Goal: Understand process/instructions: Learn how to perform a task or action

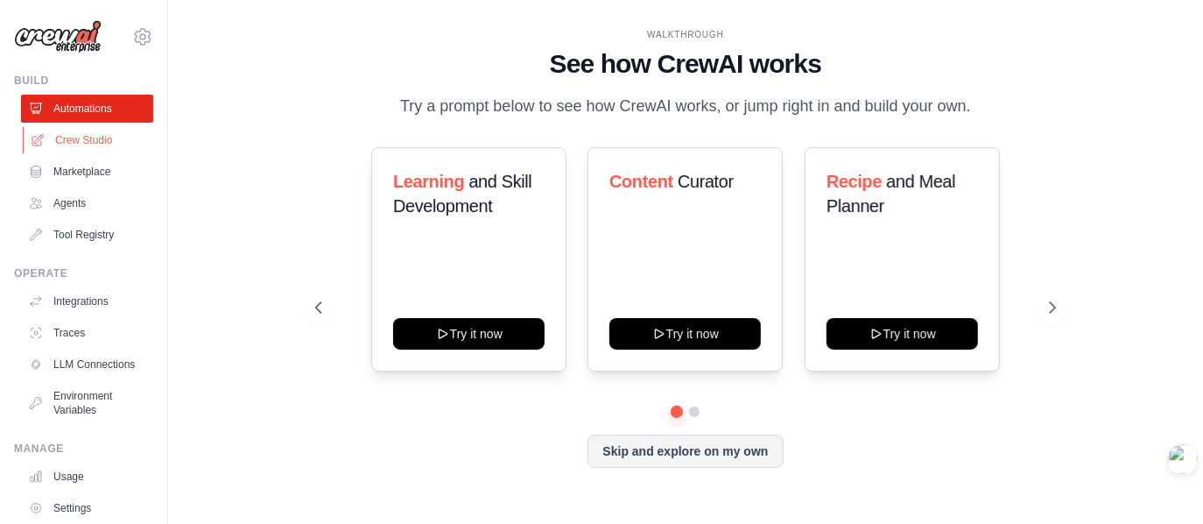
click at [62, 140] on link "Crew Studio" at bounding box center [89, 140] width 132 height 28
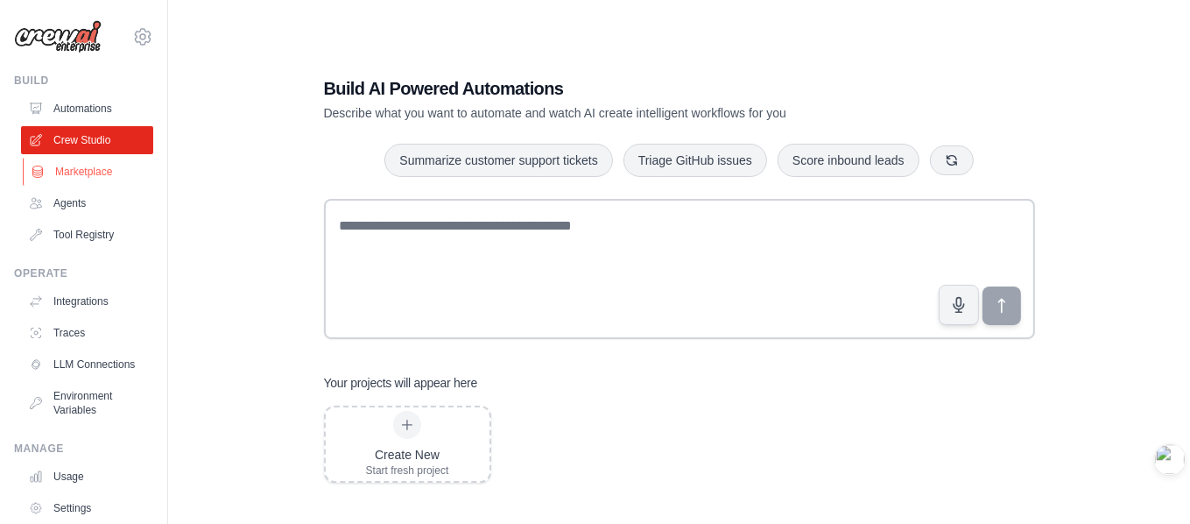
click at [74, 171] on link "Marketplace" at bounding box center [89, 172] width 132 height 28
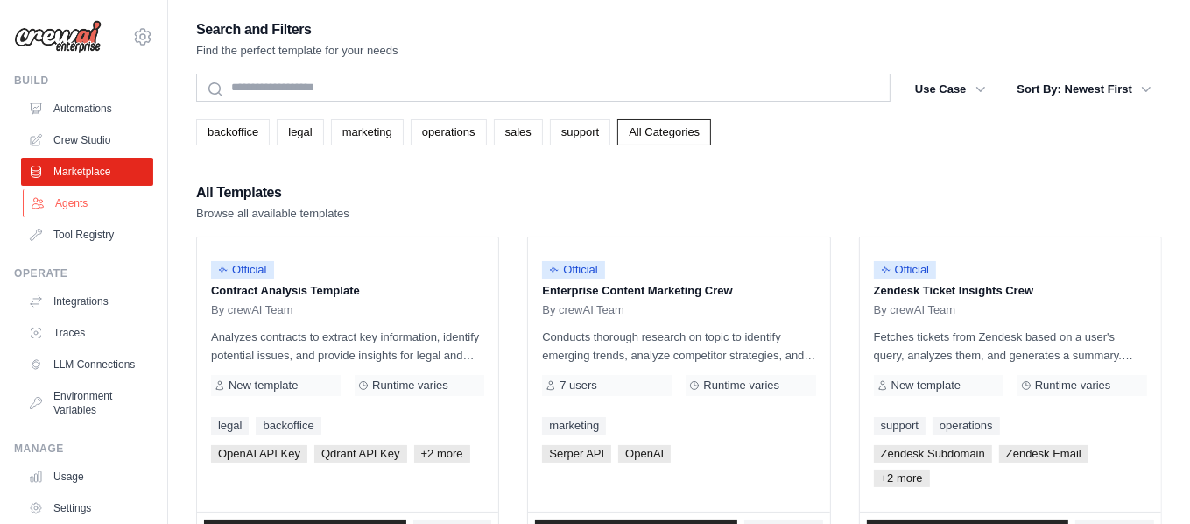
click at [74, 201] on link "Agents" at bounding box center [89, 203] width 132 height 28
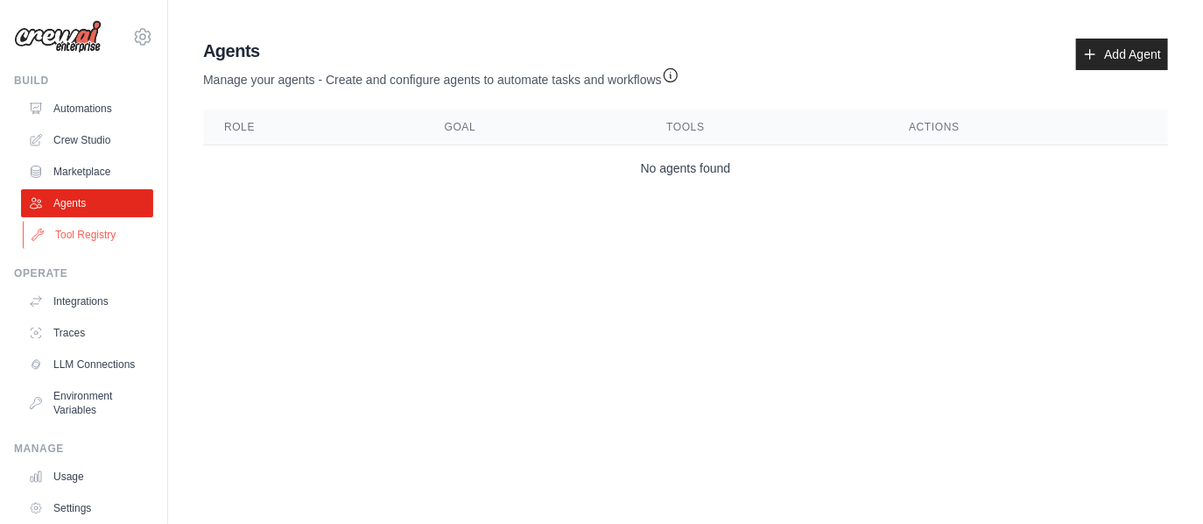
click at [75, 232] on link "Tool Registry" at bounding box center [89, 235] width 132 height 28
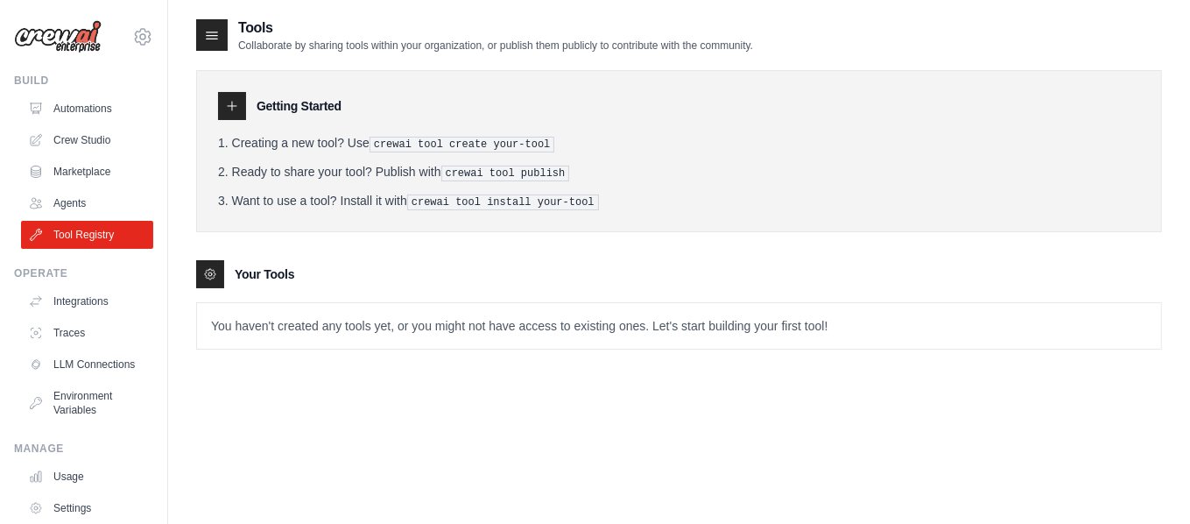
click at [102, 156] on ul "Automations Crew Studio Marketplace Agents Tool Registry" at bounding box center [87, 172] width 132 height 154
click at [109, 140] on link "Crew Studio" at bounding box center [89, 140] width 132 height 28
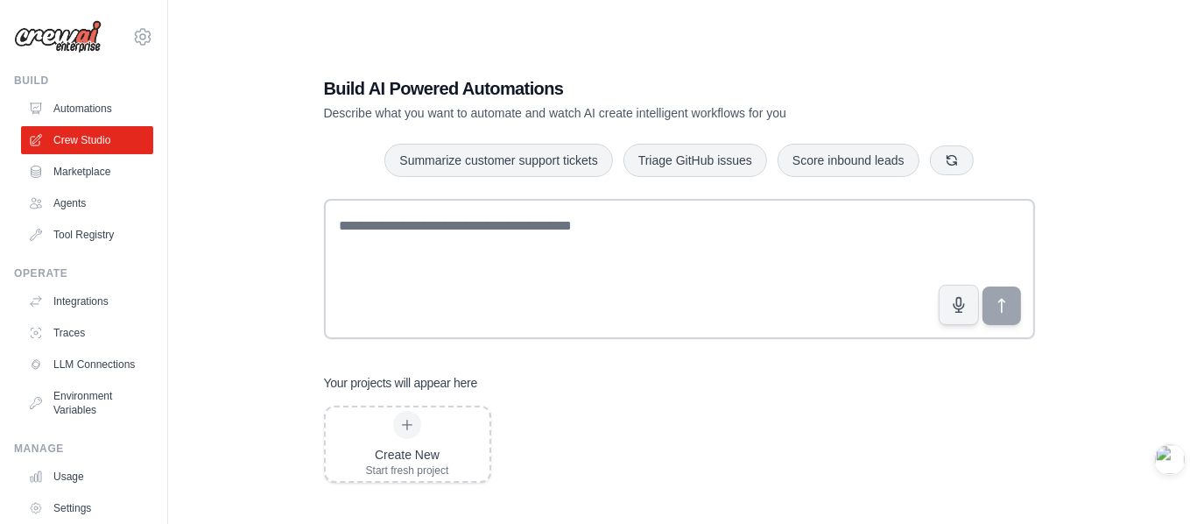
click at [112, 115] on link "Automations" at bounding box center [87, 109] width 132 height 28
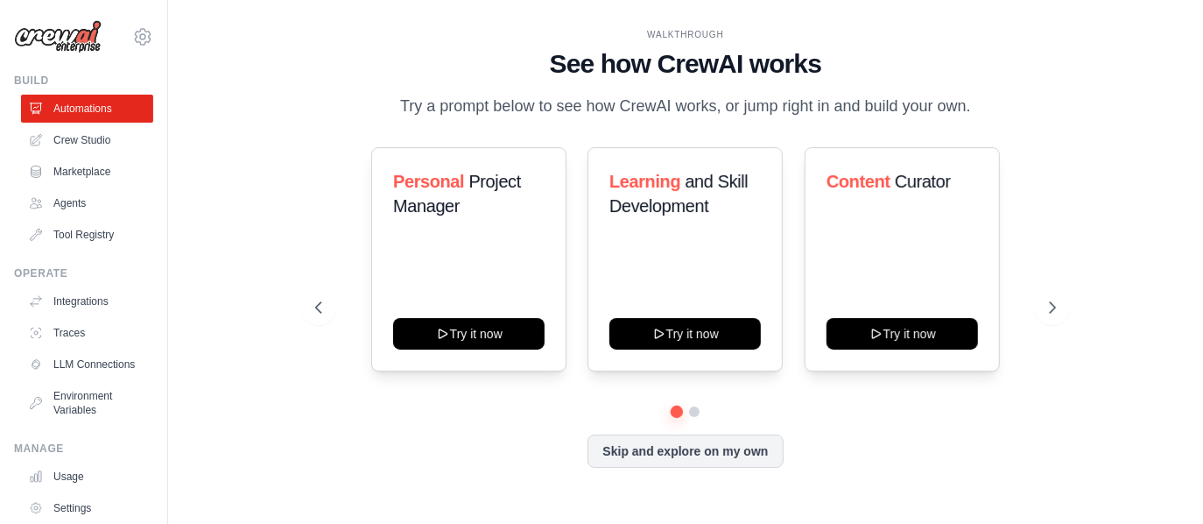
drag, startPoint x: 550, startPoint y: 56, endPoint x: 700, endPoint y: 116, distance: 161.5
click at [700, 116] on div "WALKTHROUGH See how CrewAI works Try a prompt below to see how CrewAI works, or…" at bounding box center [685, 73] width 741 height 91
drag, startPoint x: 717, startPoint y: 88, endPoint x: 617, endPoint y: 138, distance: 112.4
click at [617, 138] on div "WALKTHROUGH See how CrewAI works Try a prompt below to see how CrewAI works, or…" at bounding box center [685, 262] width 783 height 468
drag, startPoint x: 737, startPoint y: 467, endPoint x: 864, endPoint y: 452, distance: 127.9
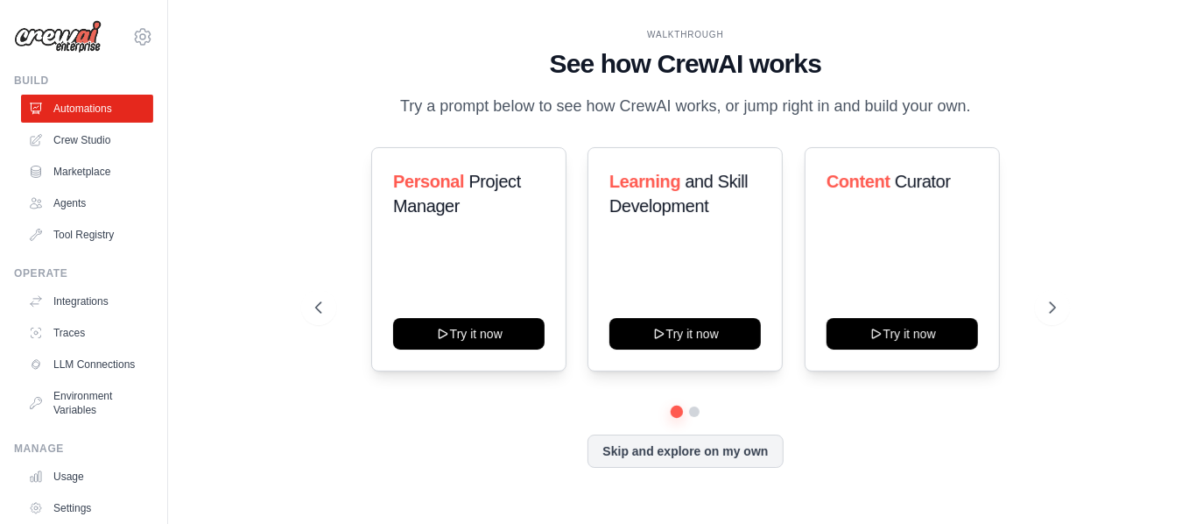
click at [864, 452] on div "Skip and explore on my own" at bounding box center [685, 450] width 741 height 33
click at [692, 417] on div at bounding box center [685, 411] width 741 height 11
click at [692, 419] on button at bounding box center [695, 412] width 14 height 14
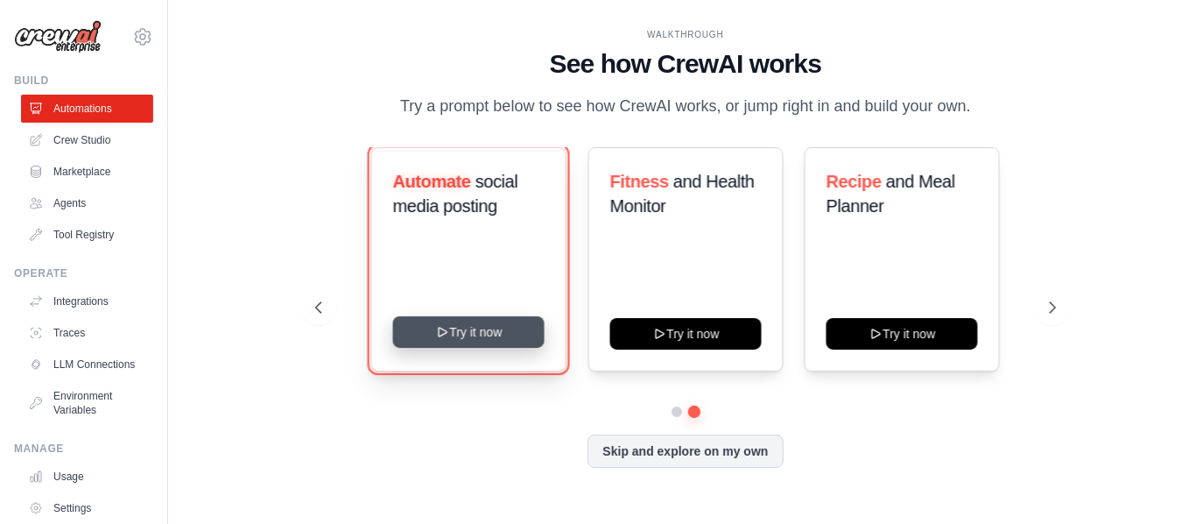
click at [522, 348] on button "Try it now" at bounding box center [469, 332] width 152 height 32
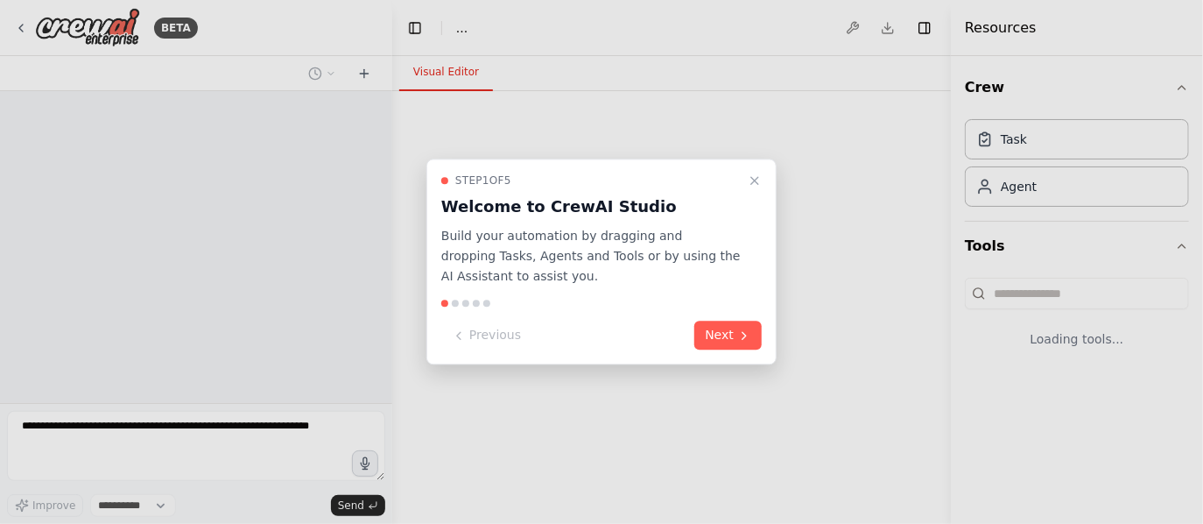
select select "****"
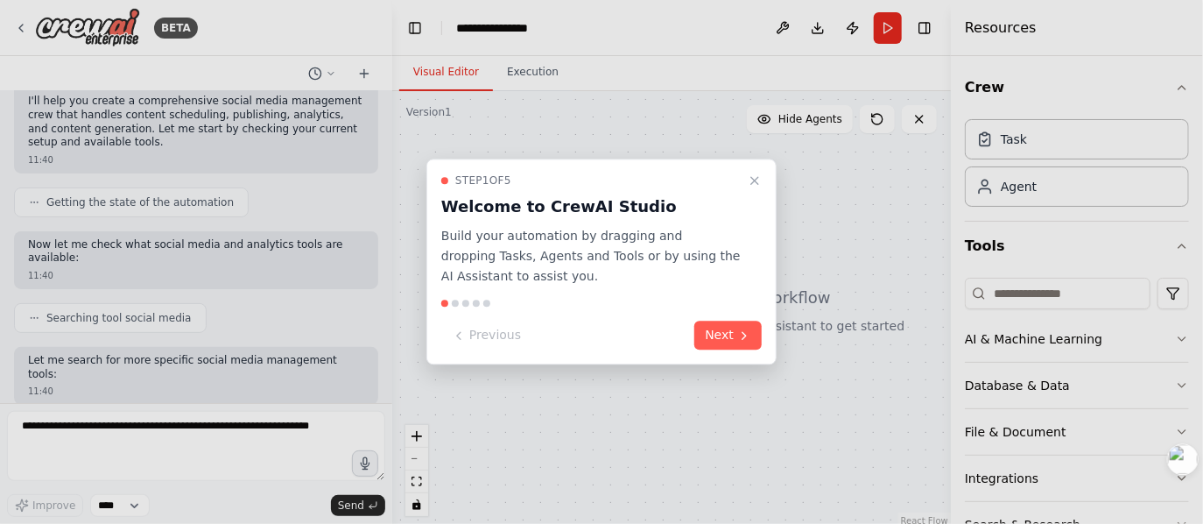
scroll to position [237, 0]
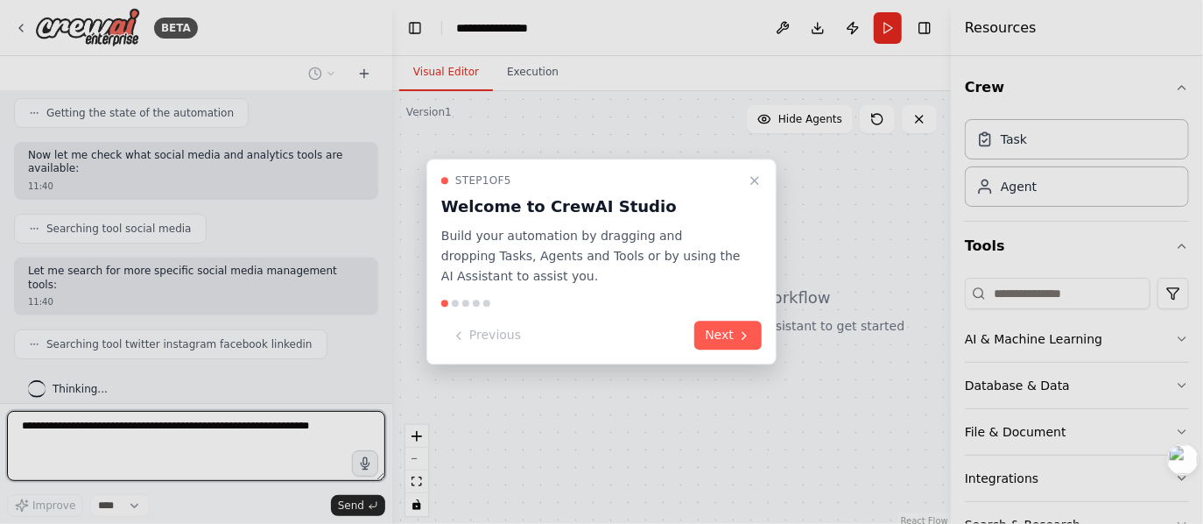
click at [465, 304] on div at bounding box center [465, 303] width 7 height 7
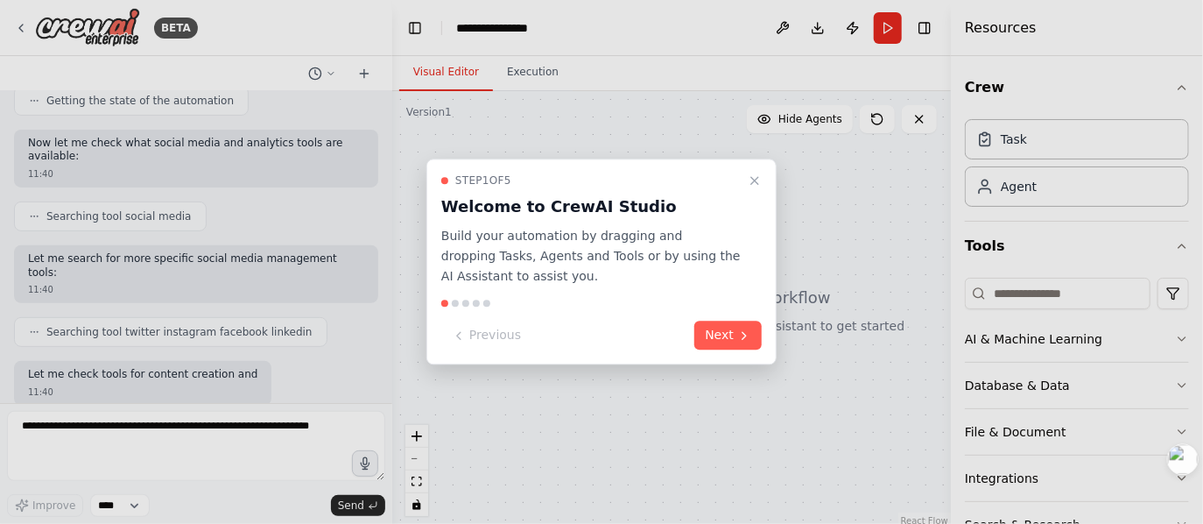
click at [466, 304] on div at bounding box center [465, 303] width 7 height 7
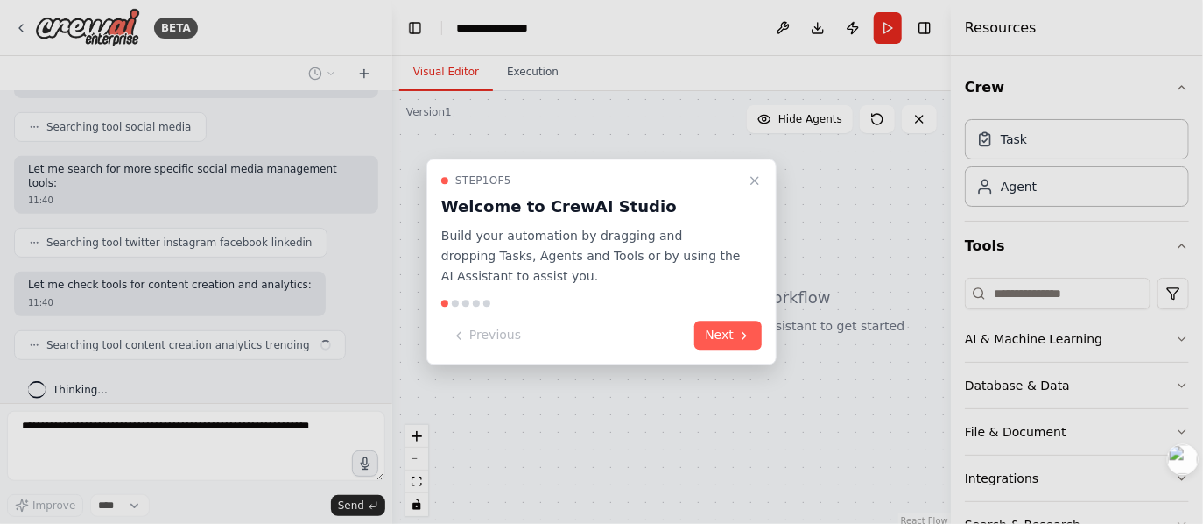
click at [476, 305] on div at bounding box center [476, 303] width 7 height 7
drag, startPoint x: 476, startPoint y: 305, endPoint x: 490, endPoint y: 305, distance: 13.1
click at [477, 305] on div at bounding box center [476, 303] width 7 height 7
click at [720, 343] on button "Next" at bounding box center [728, 335] width 67 height 29
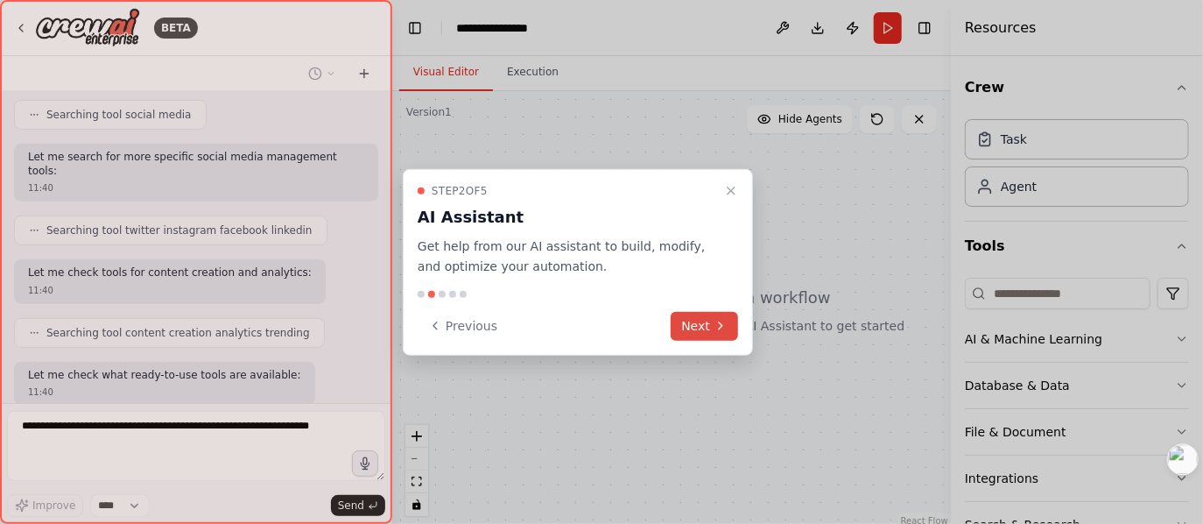
scroll to position [441, 0]
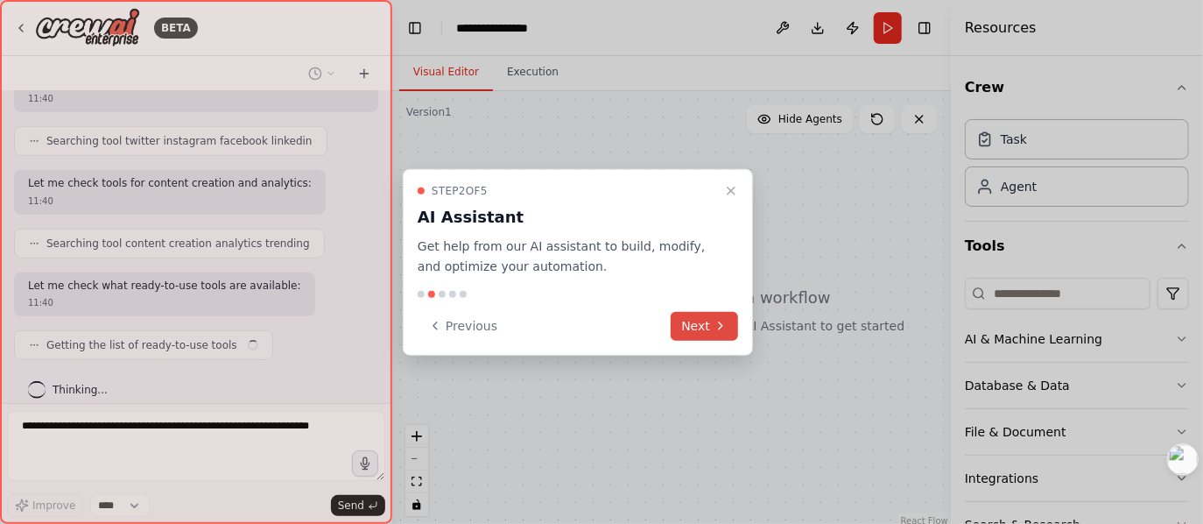
click at [728, 330] on button "Next" at bounding box center [704, 325] width 67 height 29
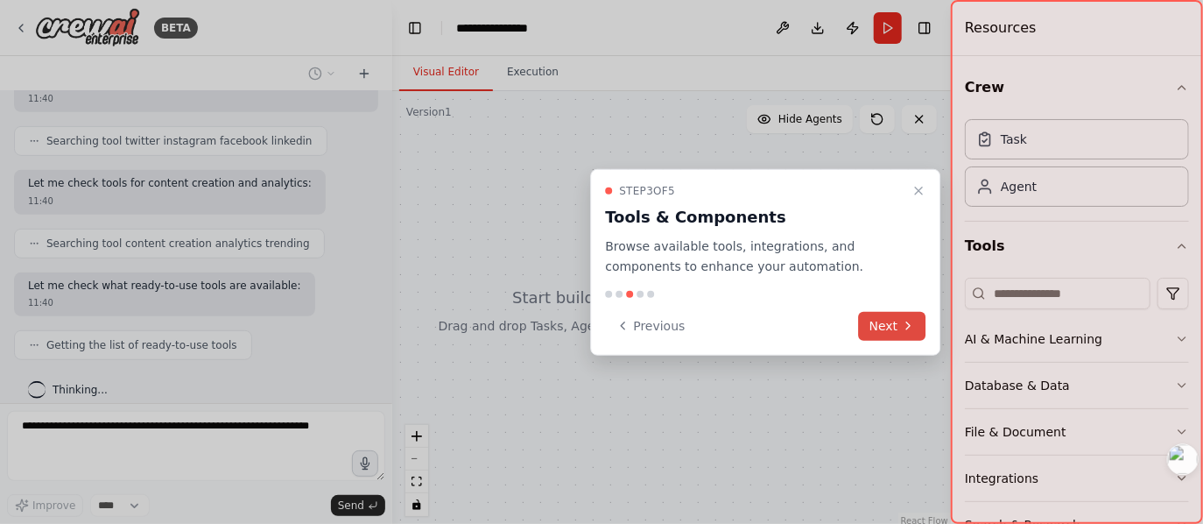
click at [903, 316] on button "Next" at bounding box center [892, 325] width 67 height 29
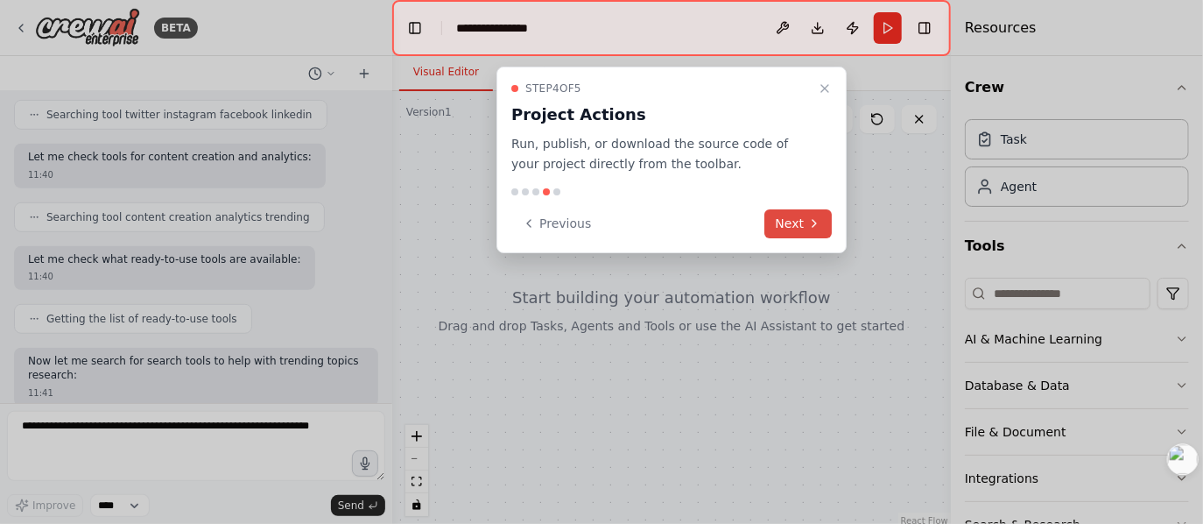
scroll to position [556, 0]
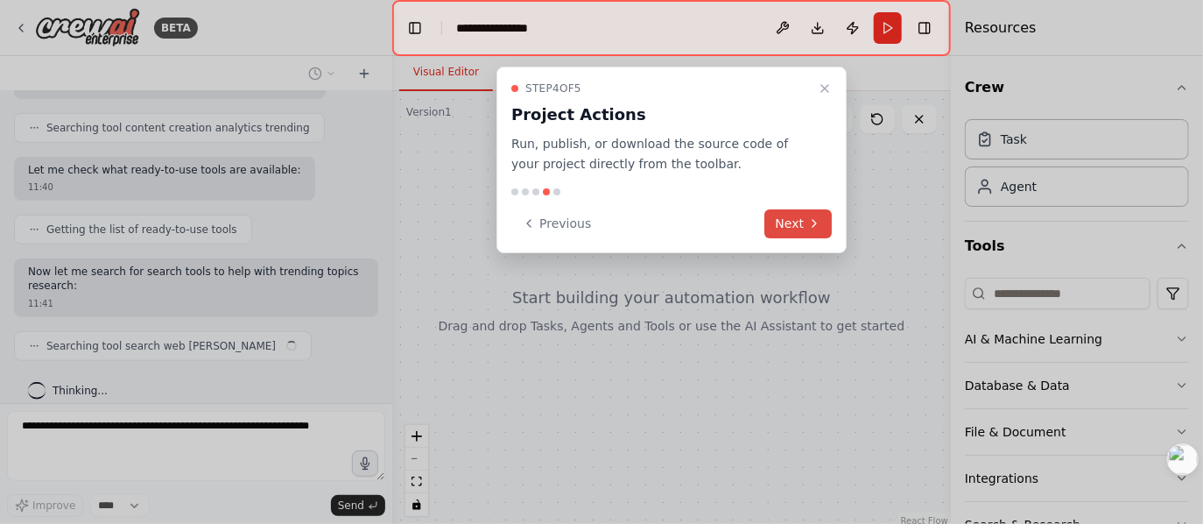
click at [811, 216] on icon at bounding box center [815, 223] width 14 height 14
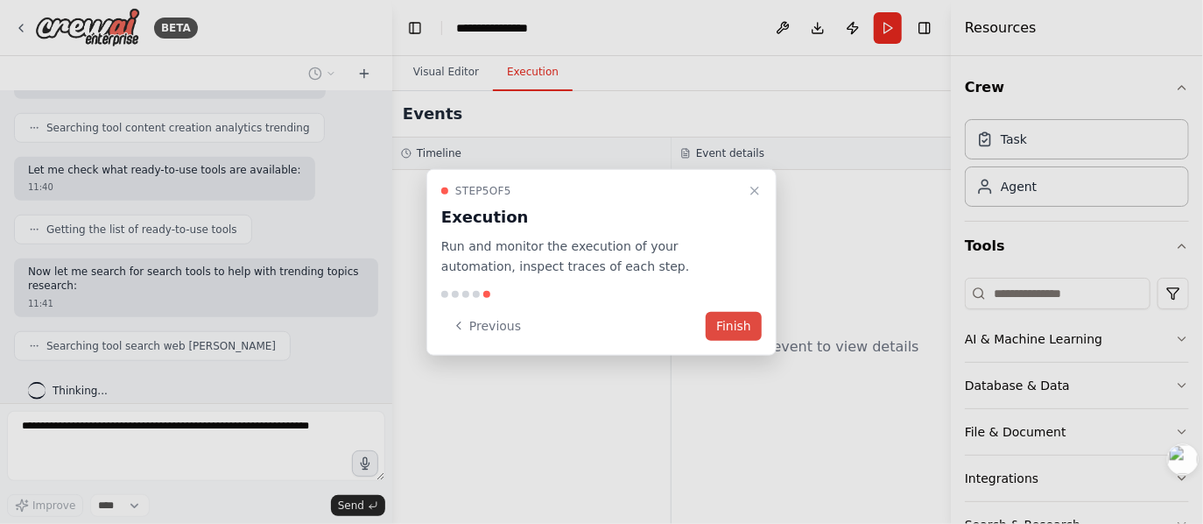
click at [732, 321] on button "Finish" at bounding box center [734, 325] width 56 height 29
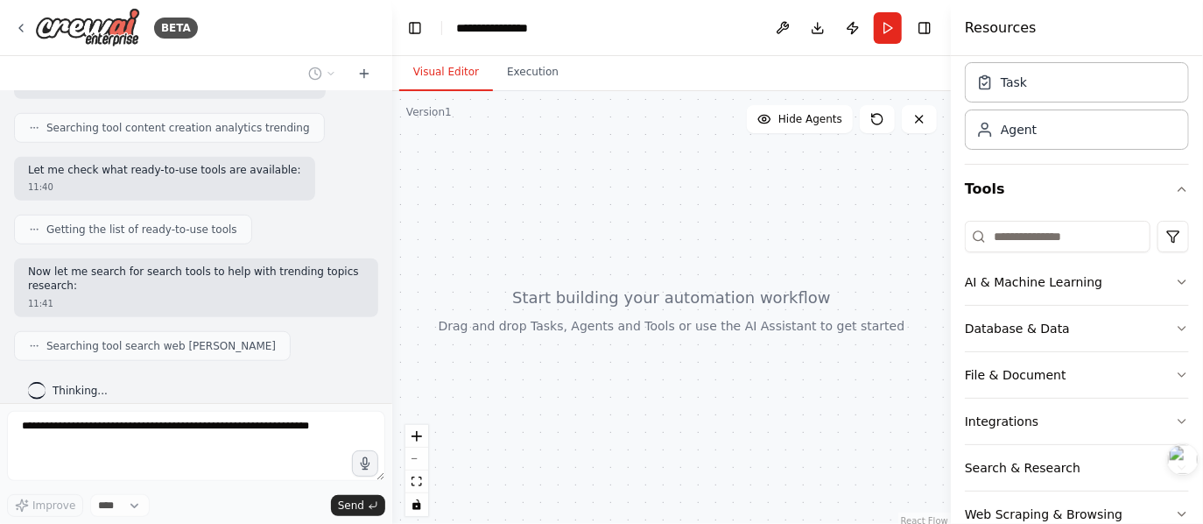
scroll to position [96, 0]
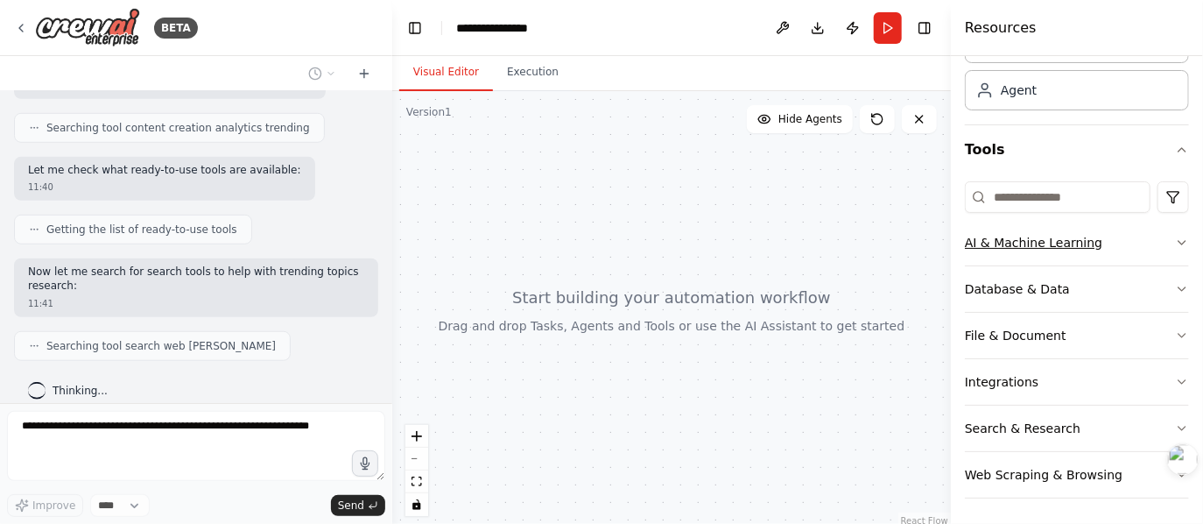
click at [1175, 246] on icon "button" at bounding box center [1182, 243] width 14 height 14
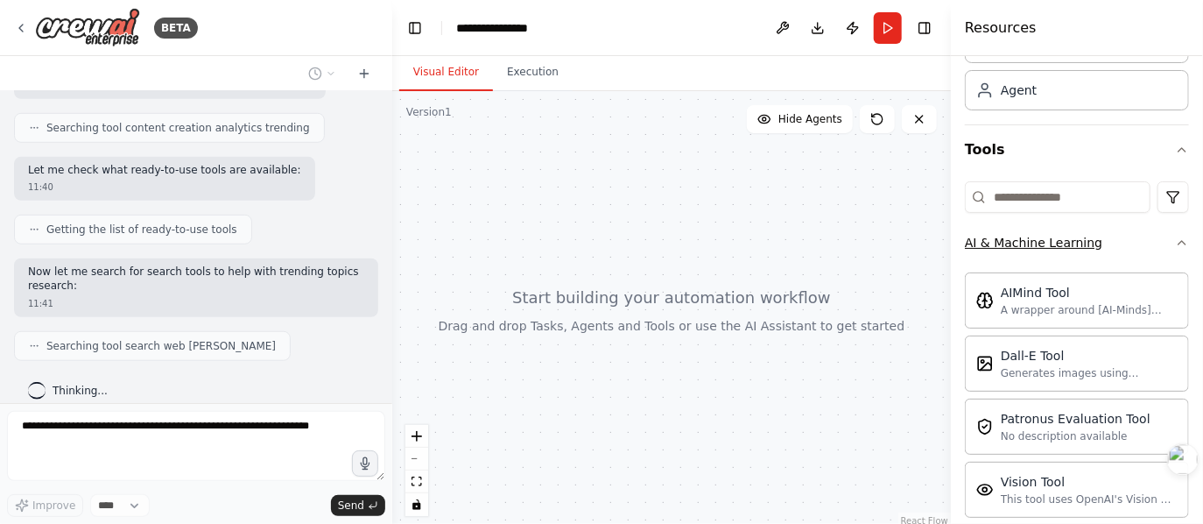
click at [1175, 246] on icon "button" at bounding box center [1182, 243] width 14 height 14
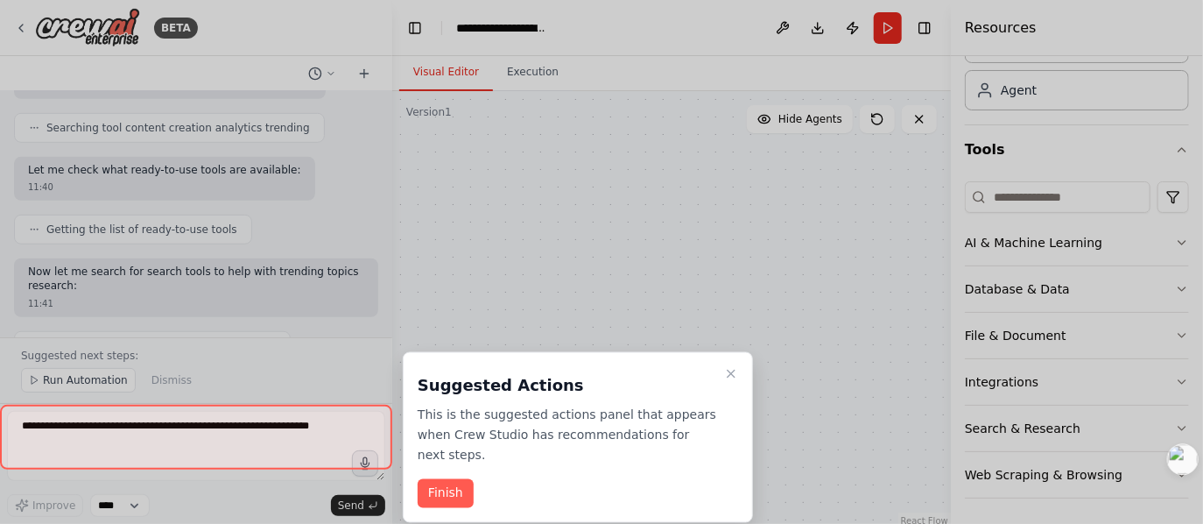
scroll to position [1641, 0]
